Goal: Transaction & Acquisition: Purchase product/service

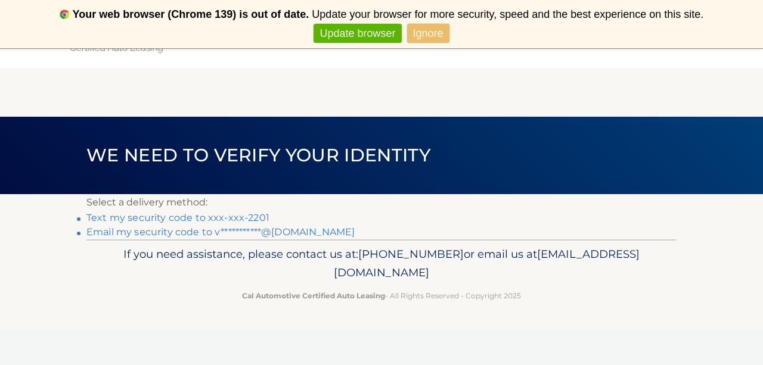
click at [360, 29] on link "Update browser" at bounding box center [358, 34] width 88 height 20
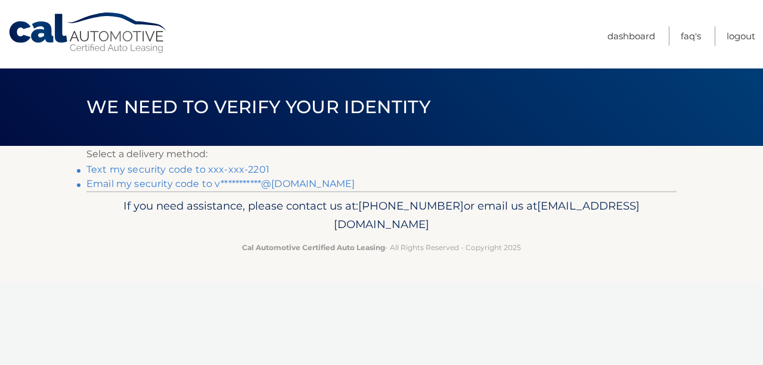
click at [188, 171] on link "Text my security code to xxx-xxx-2201" at bounding box center [177, 169] width 183 height 11
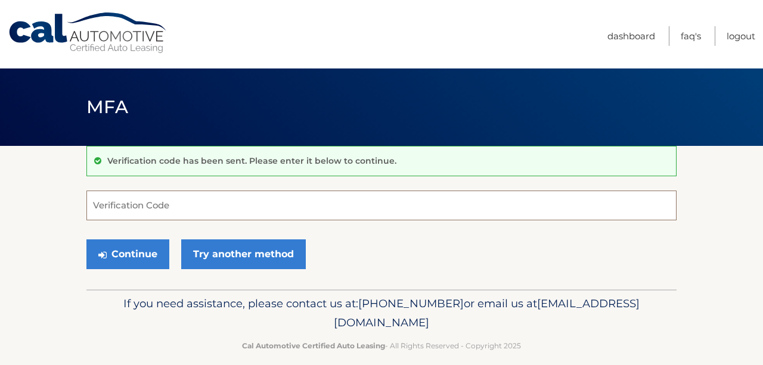
click at [184, 209] on input "Verification Code" at bounding box center [381, 206] width 590 height 30
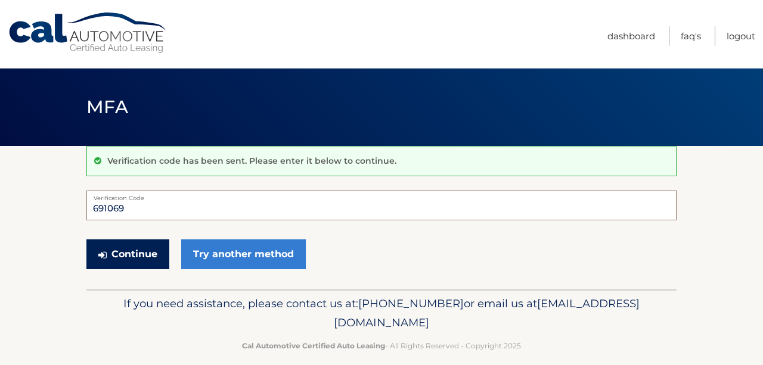
type input "691069"
click at [156, 258] on button "Continue" at bounding box center [127, 255] width 83 height 30
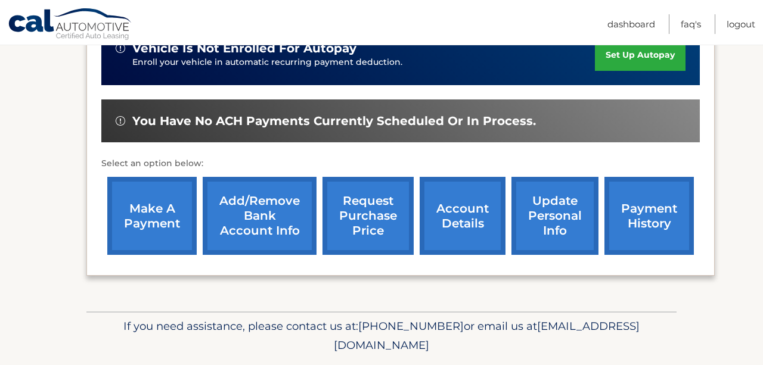
scroll to position [323, 0]
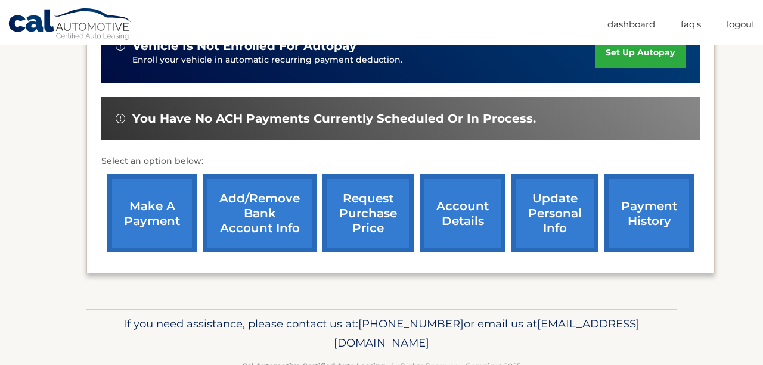
click at [172, 224] on link "make a payment" at bounding box center [151, 214] width 89 height 78
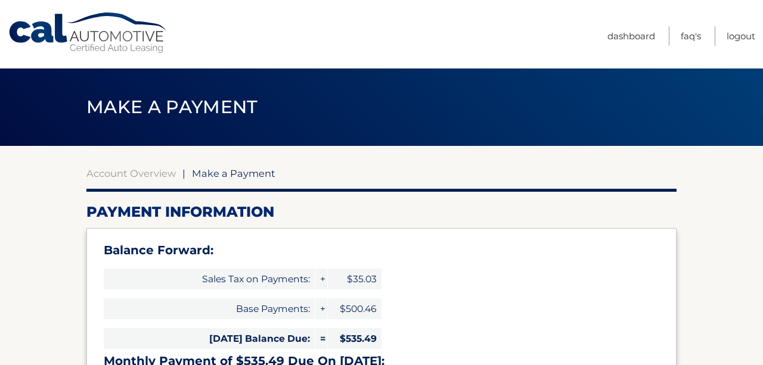
select select "ZDViYmM2ODktMTczMy00MGE2LTgxN2QtNjc5NzVlYzE0YjM5"
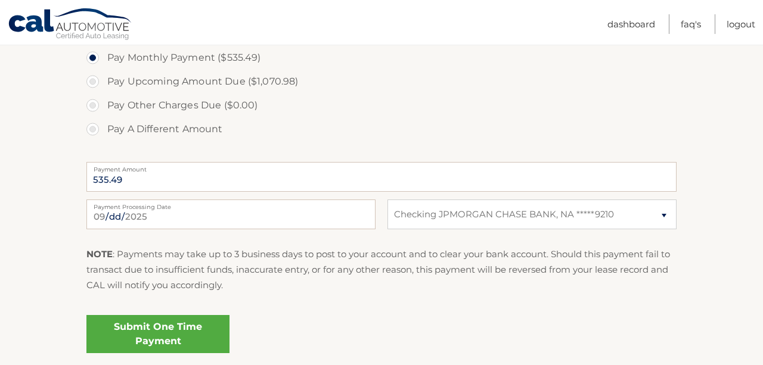
scroll to position [492, 0]
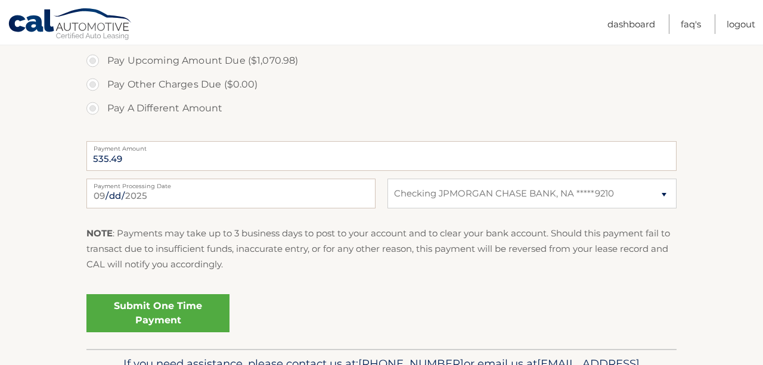
click at [205, 309] on link "Submit One Time Payment" at bounding box center [157, 314] width 143 height 38
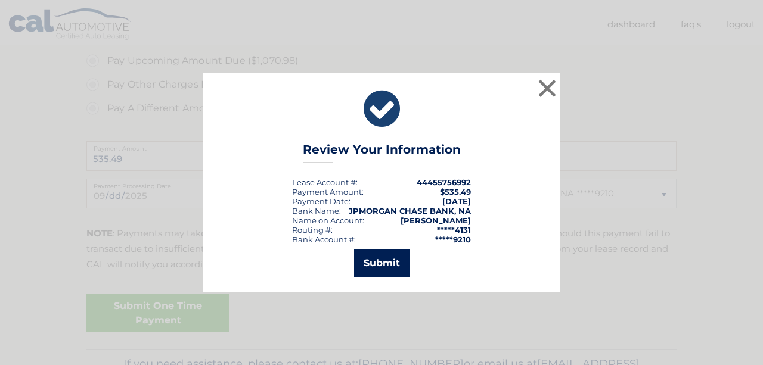
click at [388, 261] on button "Submit" at bounding box center [381, 263] width 55 height 29
